Goal: Find specific fact: Find specific fact

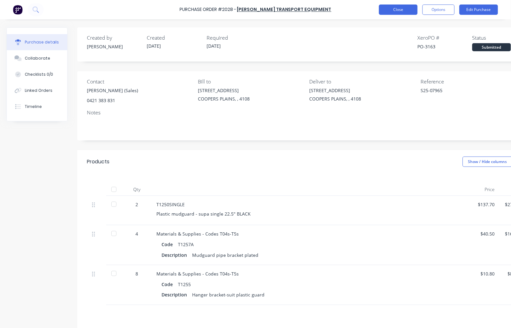
click at [408, 8] on button "Close" at bounding box center [398, 10] width 39 height 10
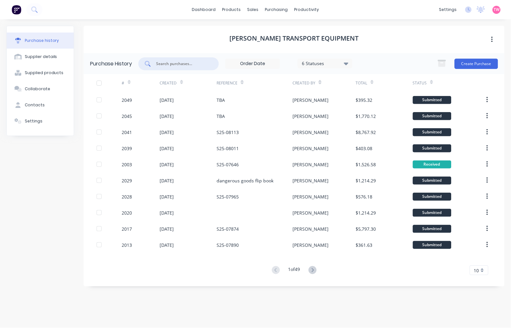
click at [182, 65] on input "text" at bounding box center [182, 64] width 53 height 6
paste input "2001"
type input "2001"
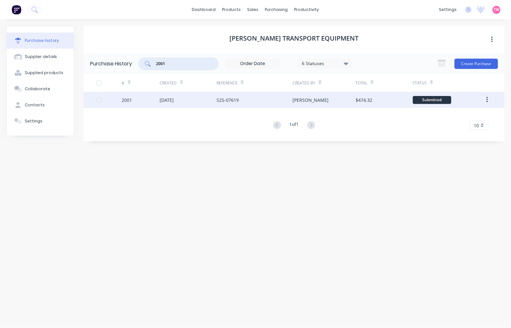
click at [134, 100] on div "2001" at bounding box center [141, 100] width 38 height 16
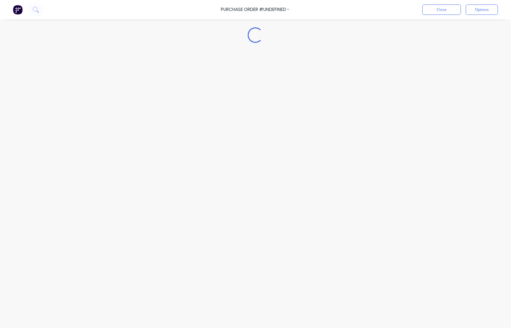
type textarea "x"
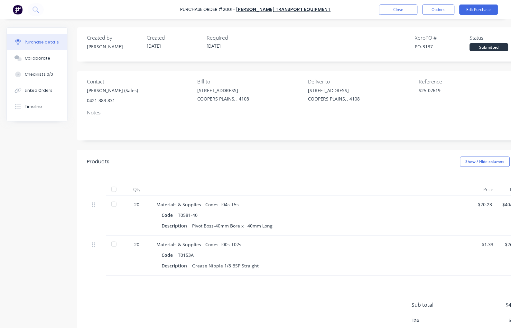
click at [425, 45] on div "PO-3137" at bounding box center [442, 46] width 55 height 7
copy div "3137"
click at [408, 10] on button "Close" at bounding box center [398, 10] width 39 height 10
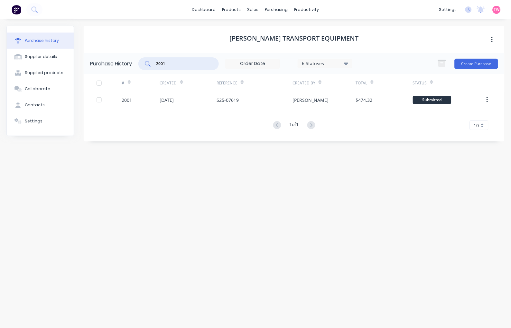
click at [154, 62] on div "2001" at bounding box center [178, 63] width 80 height 13
paste input "1996"
type input "1996"
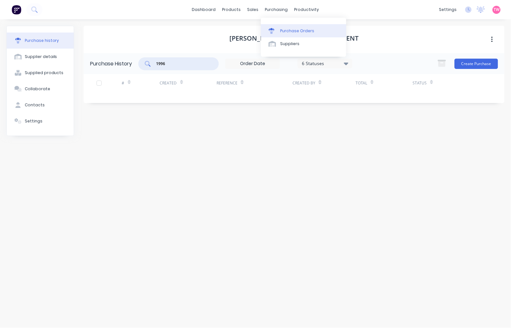
click at [292, 29] on div "Purchase Orders" at bounding box center [297, 31] width 34 height 6
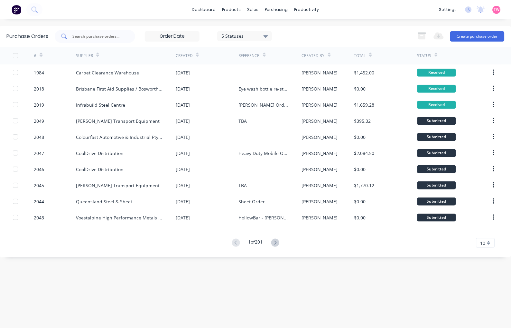
click at [113, 34] on input "text" at bounding box center [98, 36] width 53 height 6
paste input "1996"
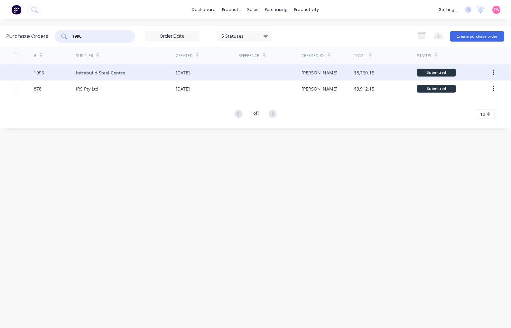
type input "1996"
click at [56, 75] on div "1996" at bounding box center [55, 72] width 42 height 16
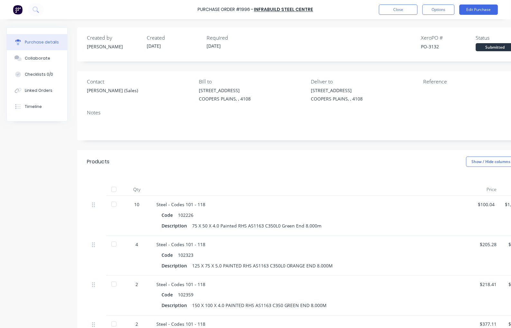
click at [438, 47] on div "PO-3132" at bounding box center [448, 46] width 55 height 7
copy div "3132"
